Goal: Book appointment/travel/reservation

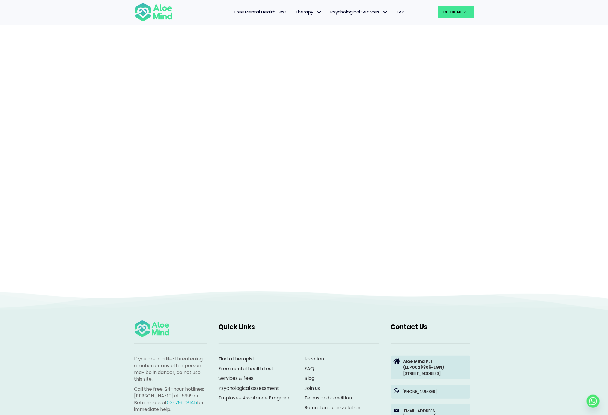
scroll to position [21, 0]
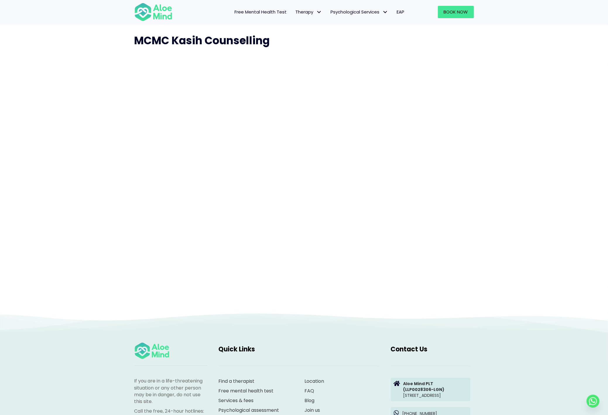
scroll to position [75, 0]
